Goal: Information Seeking & Learning: Understand process/instructions

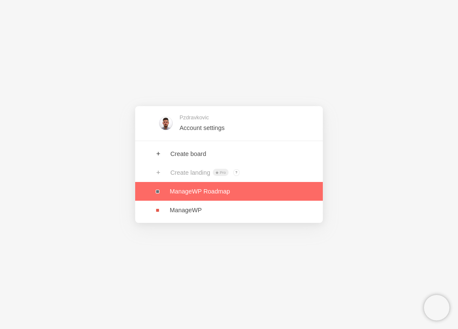
click at [189, 189] on link at bounding box center [229, 191] width 188 height 19
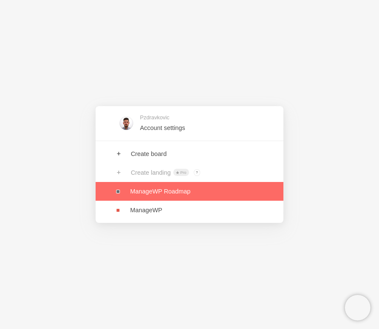
click at [150, 198] on link at bounding box center [190, 191] width 188 height 19
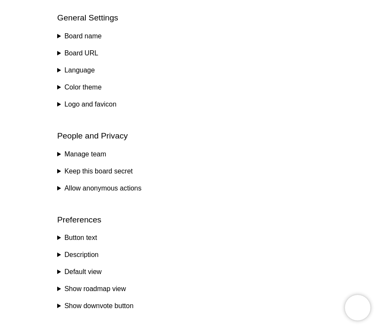
scroll to position [373, 0]
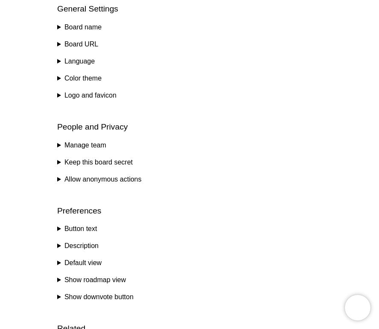
drag, startPoint x: 78, startPoint y: 78, endPoint x: 72, endPoint y: 78, distance: 6.0
click at [78, 78] on summary "Color theme" at bounding box center [189, 78] width 265 height 10
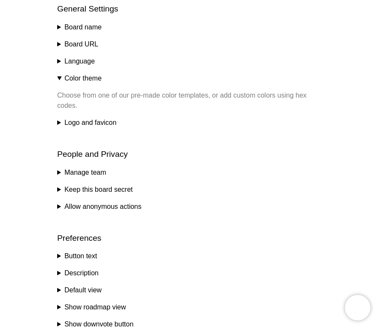
click at [81, 99] on p "Choose from one of our pre-made color templates, or add custom colors using hex…" at bounding box center [189, 100] width 265 height 20
click at [82, 99] on p "Choose from one of our pre-made color templates, or add custom colors using hex…" at bounding box center [189, 100] width 265 height 20
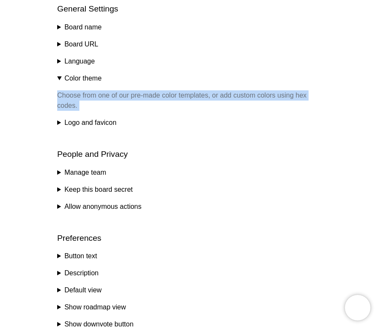
click at [82, 99] on p "Choose from one of our pre-made color templates, or add custom colors using hex…" at bounding box center [189, 100] width 265 height 20
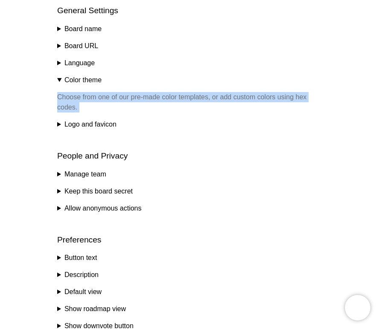
click at [85, 98] on p "Choose from one of our pre-made color templates, or add custom colors using hex…" at bounding box center [189, 102] width 265 height 20
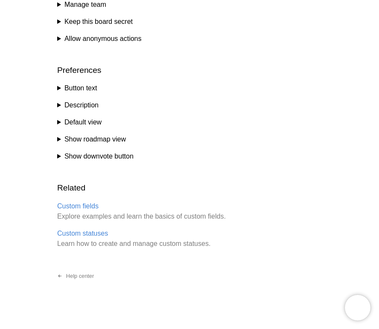
scroll to position [546, 0]
